Goal: Complete application form

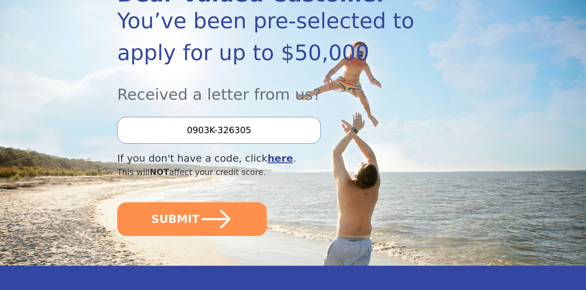
scroll to position [154, 0]
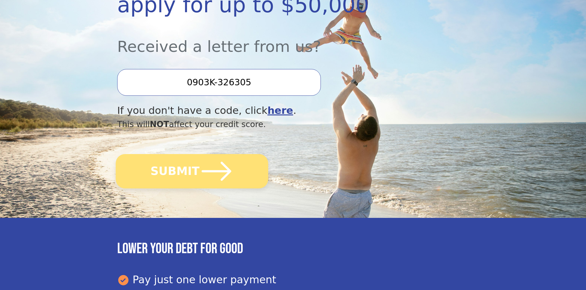
click at [201, 163] on icon "submit" at bounding box center [217, 172] width 34 height 34
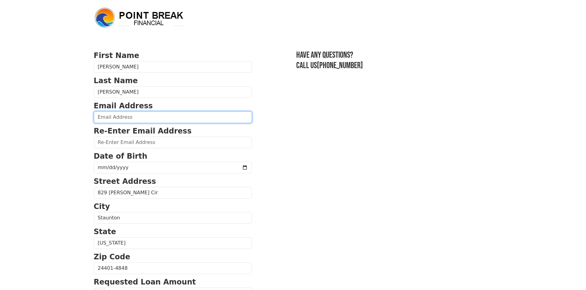
click at [154, 116] on input "email" at bounding box center [173, 118] width 158 height 12
type input "[EMAIL_ADDRESS][DOMAIN_NAME]"
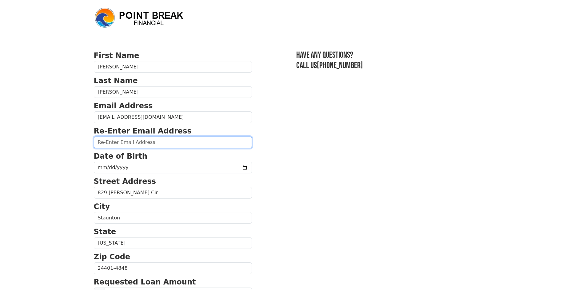
click at [198, 144] on input "email" at bounding box center [173, 143] width 158 height 12
click at [172, 144] on input "email" at bounding box center [173, 143] width 158 height 12
type input "[EMAIL_ADDRESS][DOMAIN_NAME]"
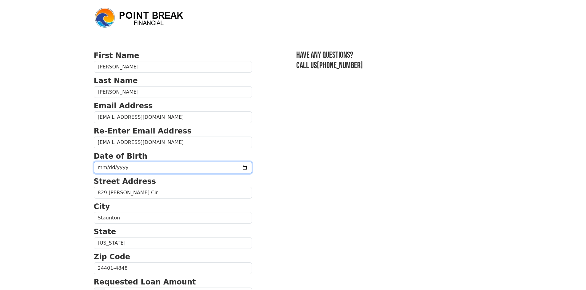
click at [172, 168] on input "date" at bounding box center [173, 168] width 158 height 12
type input "[DATE]"
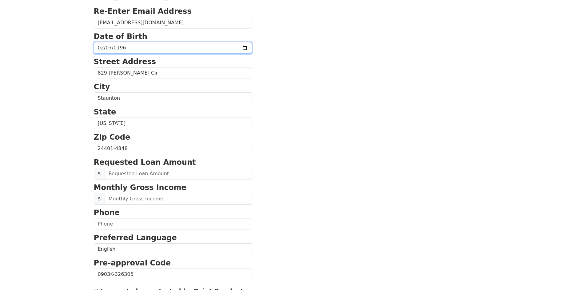
scroll to position [154, 0]
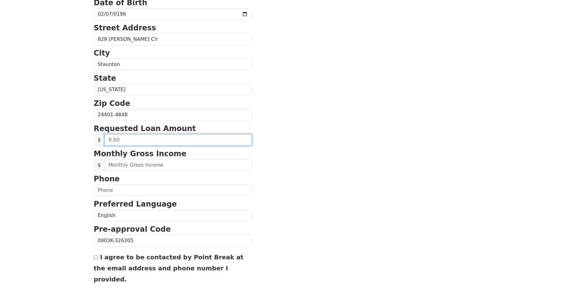
drag, startPoint x: 153, startPoint y: 141, endPoint x: 93, endPoint y: 147, distance: 60.2
click at [94, 146] on form "First Name [PERSON_NAME] Name [PERSON_NAME] Email Address [EMAIL_ADDRESS][DOMAI…" at bounding box center [173, 115] width 158 height 438
type input "20,000.00"
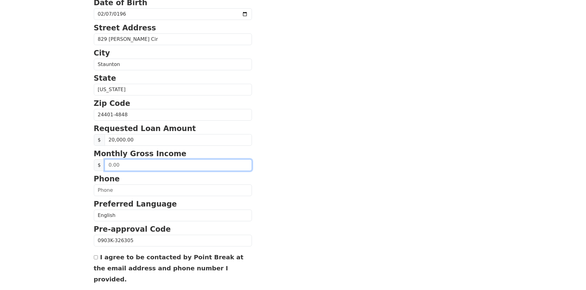
click at [152, 167] on input "text" at bounding box center [178, 166] width 147 height 12
type input "5,700.00"
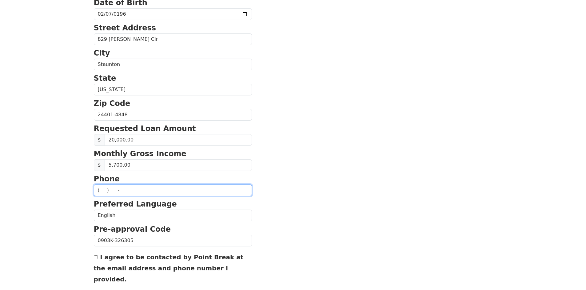
click at [142, 187] on input "text" at bounding box center [173, 191] width 158 height 12
type input "[PHONE_NUMBER]"
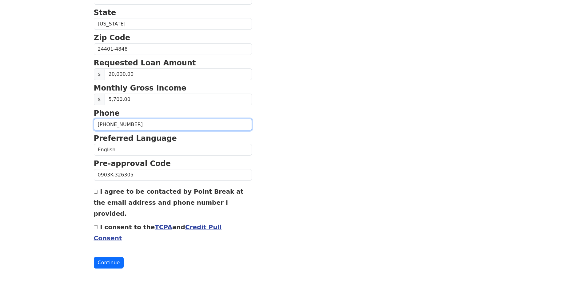
scroll to position [220, 0]
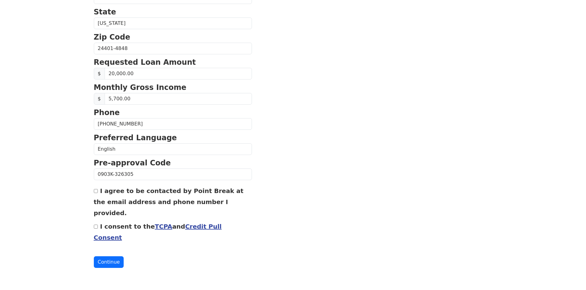
click at [96, 227] on input "I consent to the TCPA and Credit Pull Consent" at bounding box center [96, 227] width 4 height 4
checkbox input "true"
click at [105, 262] on button "Continue" at bounding box center [109, 263] width 30 height 12
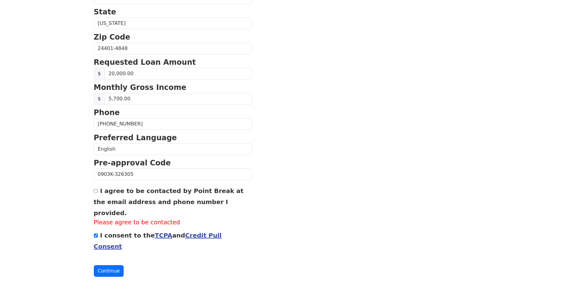
click at [96, 191] on input "I agree to be contacted by Point Break at the email address and phone number I …" at bounding box center [96, 191] width 4 height 4
checkbox input "true"
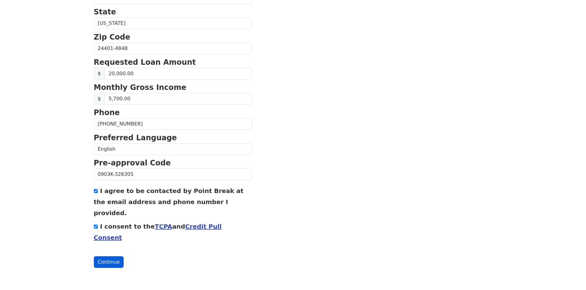
click at [107, 260] on button "Continue" at bounding box center [109, 263] width 30 height 12
